Goal: Task Accomplishment & Management: Manage account settings

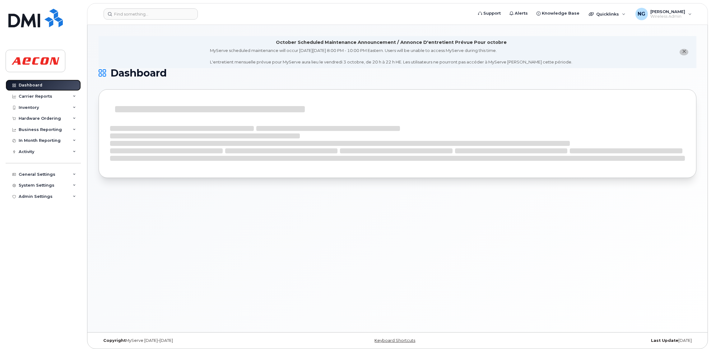
click at [36, 83] on div "Dashboard" at bounding box center [31, 85] width 24 height 5
click at [168, 3] on header "Support Alerts Knowledge Base Quicklinks Suspend / Cancel Device Change SIM Car…" at bounding box center [397, 14] width 621 height 22
click at [354, 198] on div "October Scheduled Maintenance Announcement / Annonce D'entretient Prévue Pour o…" at bounding box center [397, 178] width 620 height 307
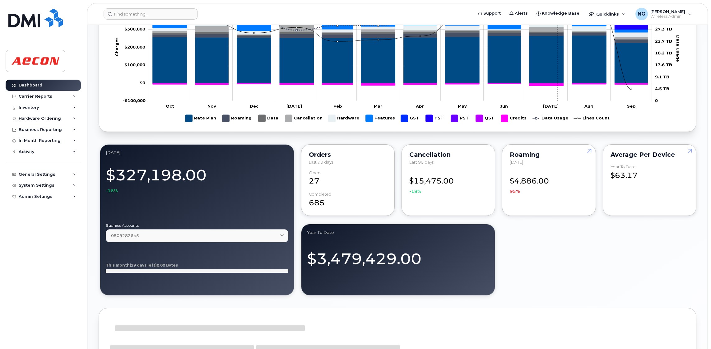
scroll to position [513, 0]
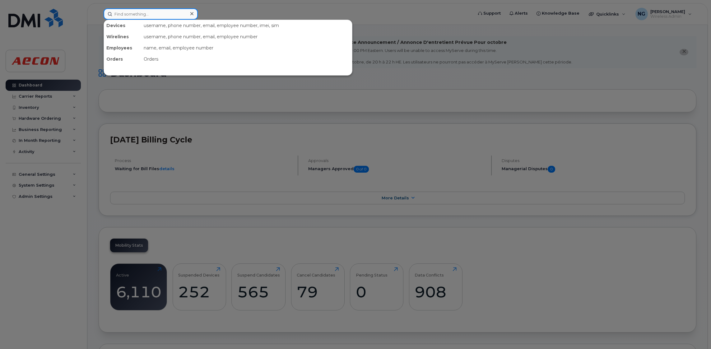
click at [146, 17] on input at bounding box center [151, 13] width 94 height 11
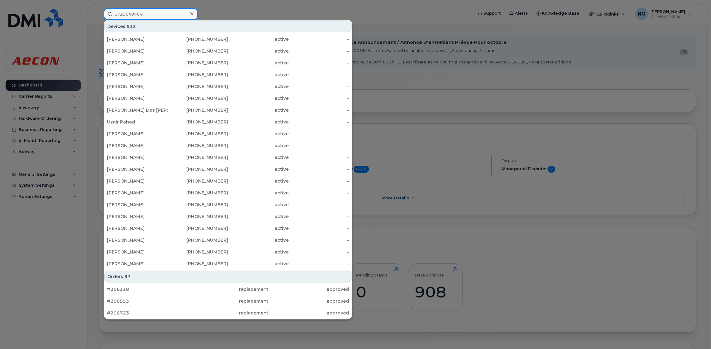
type input "6729640764"
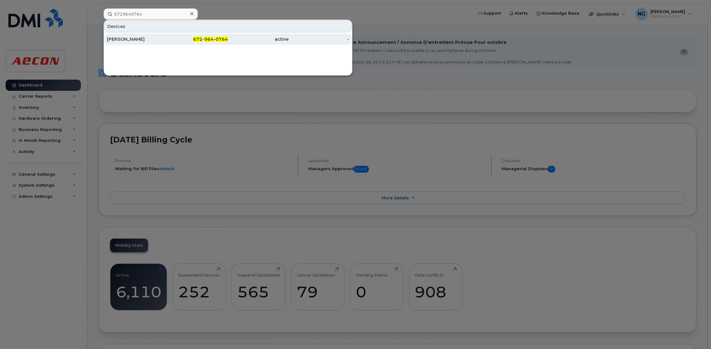
click at [109, 39] on div "[PERSON_NAME]" at bounding box center [137, 39] width 61 height 6
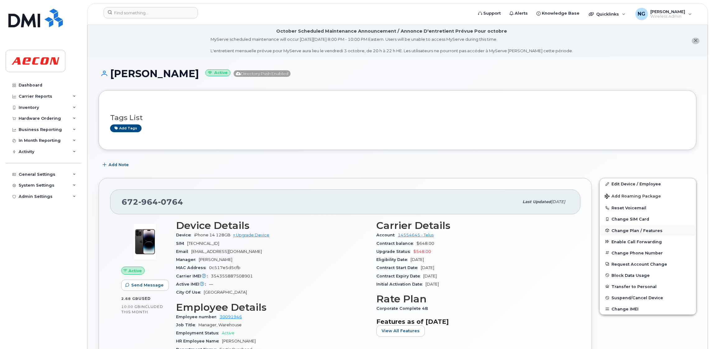
scroll to position [93, 0]
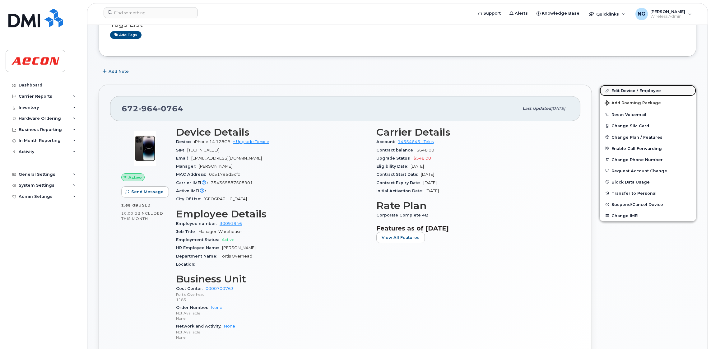
click at [626, 87] on link "Edit Device / Employee" at bounding box center [647, 90] width 96 height 11
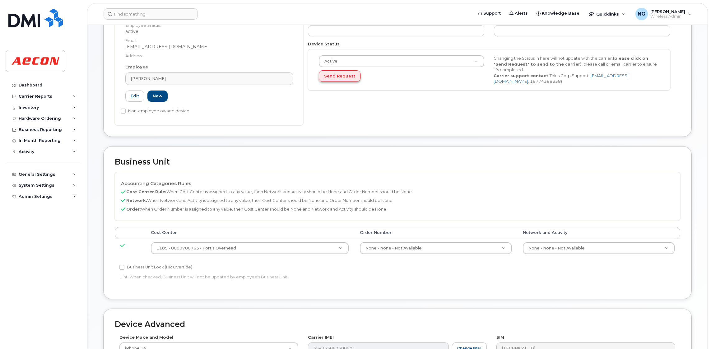
scroll to position [187, 0]
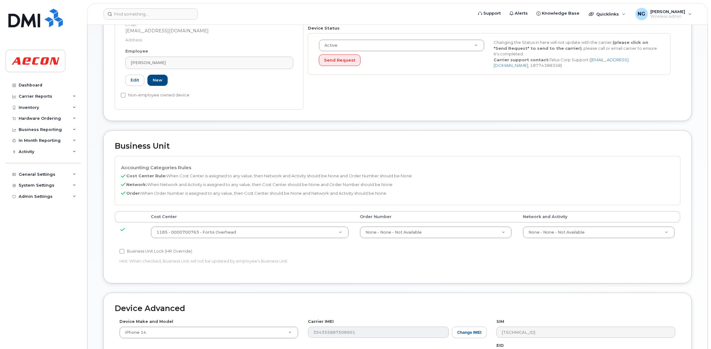
click at [304, 223] on td "1185 - 0000700763 - Fortis Overhead 8197519" at bounding box center [249, 232] width 209 height 20
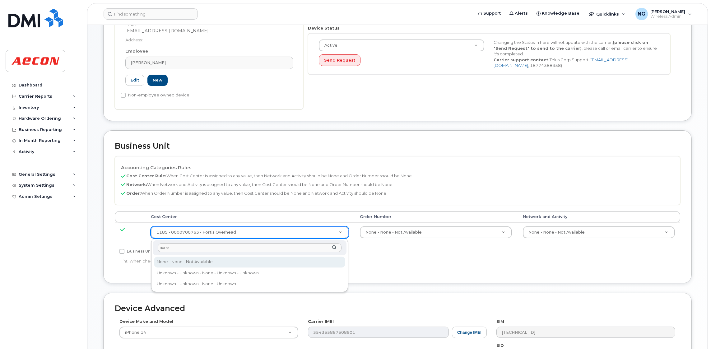
type input "none"
type input "289660"
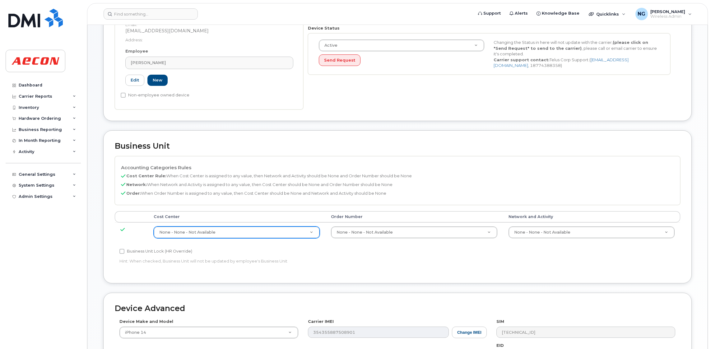
click at [169, 260] on p "Hint: When checked, Business Unit will not be updated by employee's Business Un…" at bounding box center [302, 261] width 367 height 6
click at [132, 251] on label "Business Unit Lock (HR Override)" at bounding box center [155, 250] width 73 height 7
click at [124, 251] on input "Business Unit Lock (HR Override)" at bounding box center [121, 251] width 5 height 5
checkbox input "true"
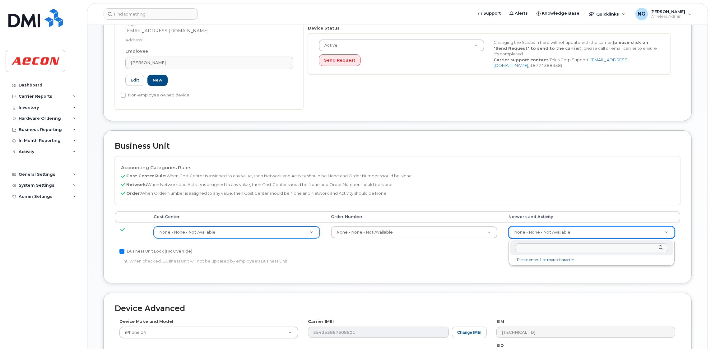
type input "a"
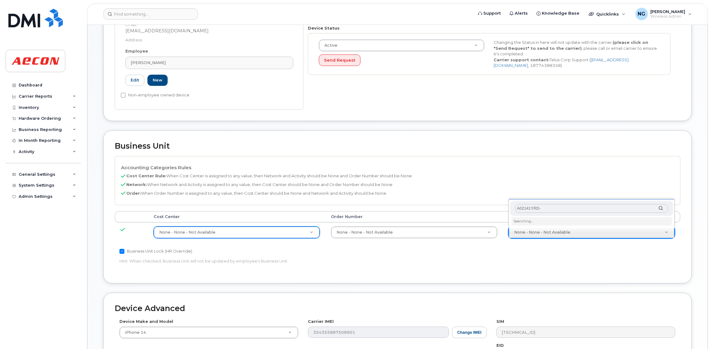
type input "A02141YRD"
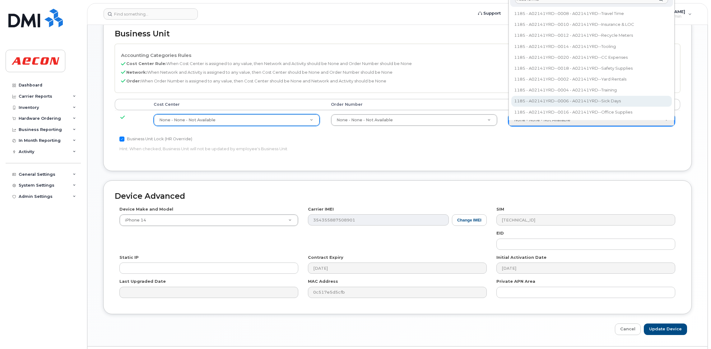
scroll to position [317, 0]
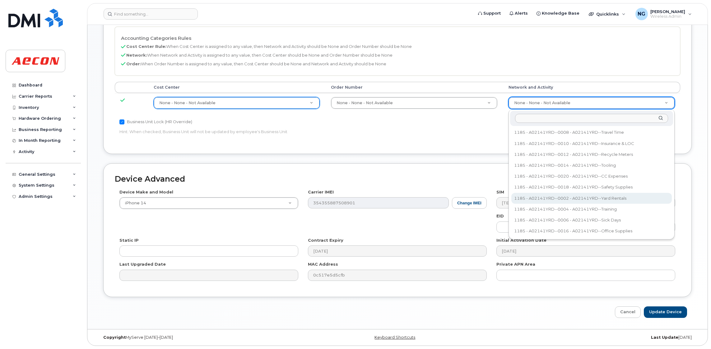
drag, startPoint x: 259, startPoint y: 158, endPoint x: 284, endPoint y: 162, distance: 25.5
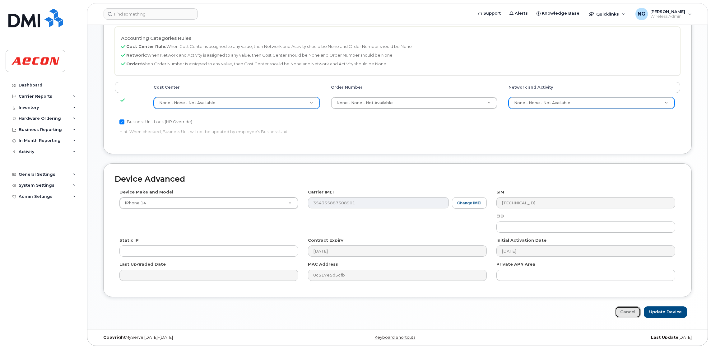
click at [623, 310] on link "Cancel" at bounding box center [628, 312] width 26 height 12
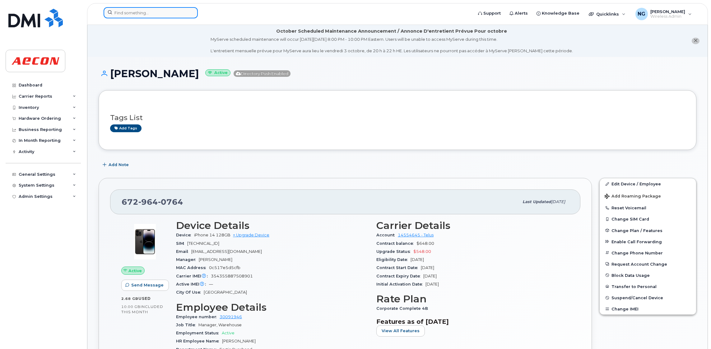
click at [158, 13] on input at bounding box center [151, 12] width 94 height 11
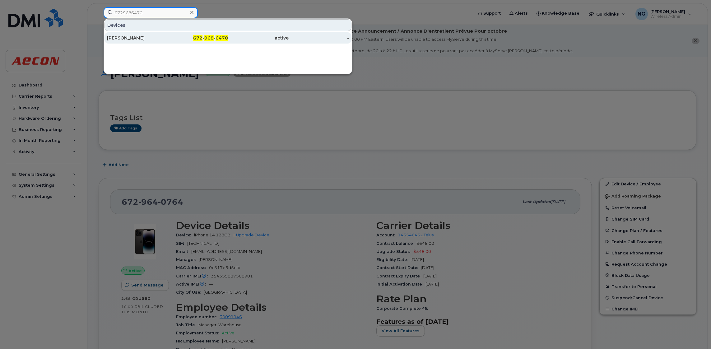
type input "6729686470"
click at [205, 39] on span "968" at bounding box center [208, 38] width 9 height 6
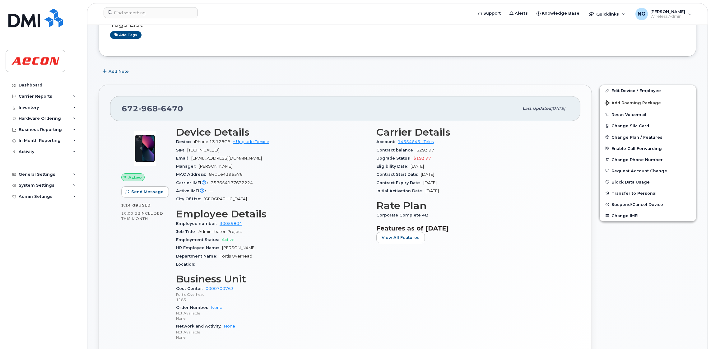
scroll to position [140, 0]
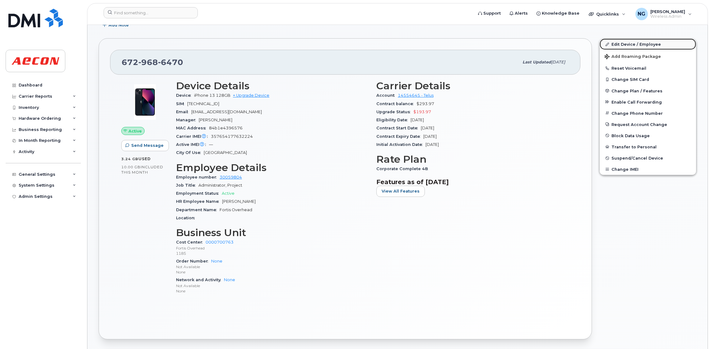
click at [638, 45] on link "Edit Device / Employee" at bounding box center [647, 44] width 96 height 11
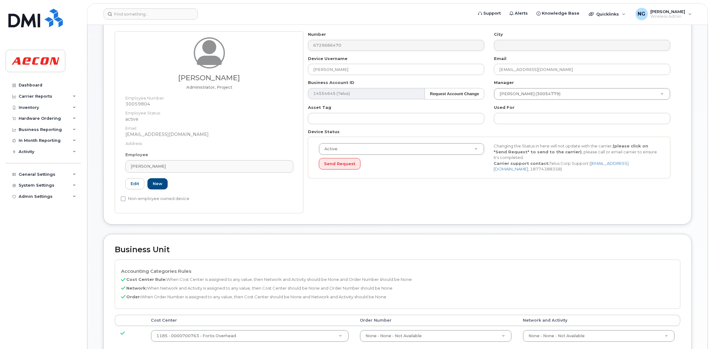
scroll to position [187, 0]
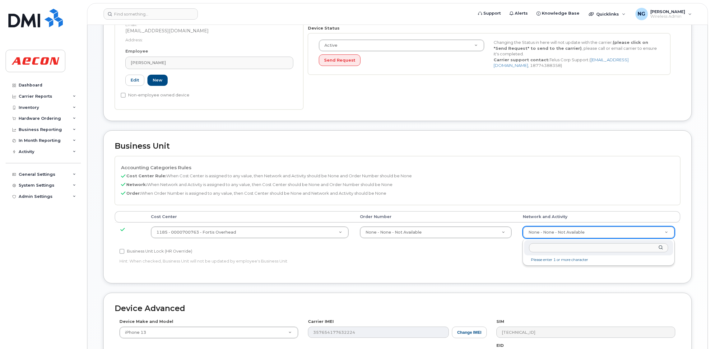
type input "a"
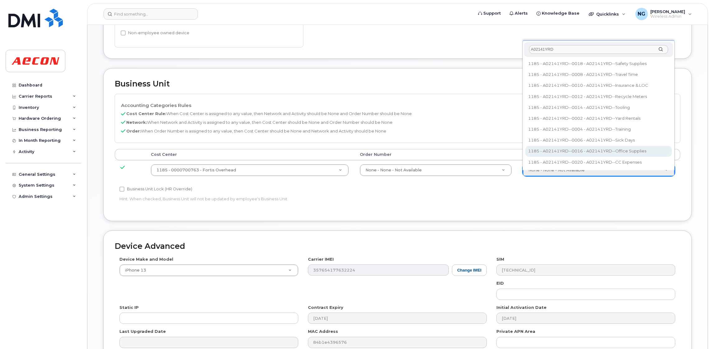
scroll to position [233, 0]
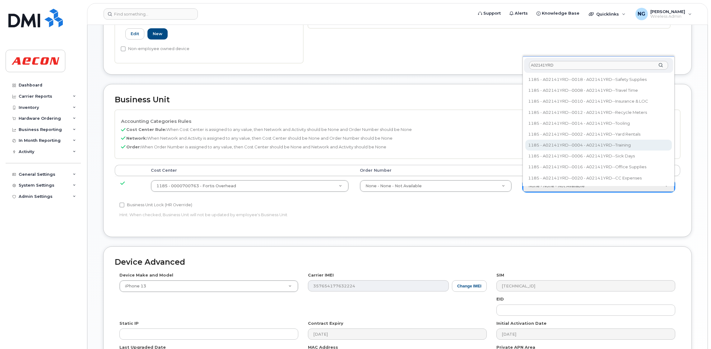
type input "A02141YRD"
